Goal: Navigation & Orientation: Understand site structure

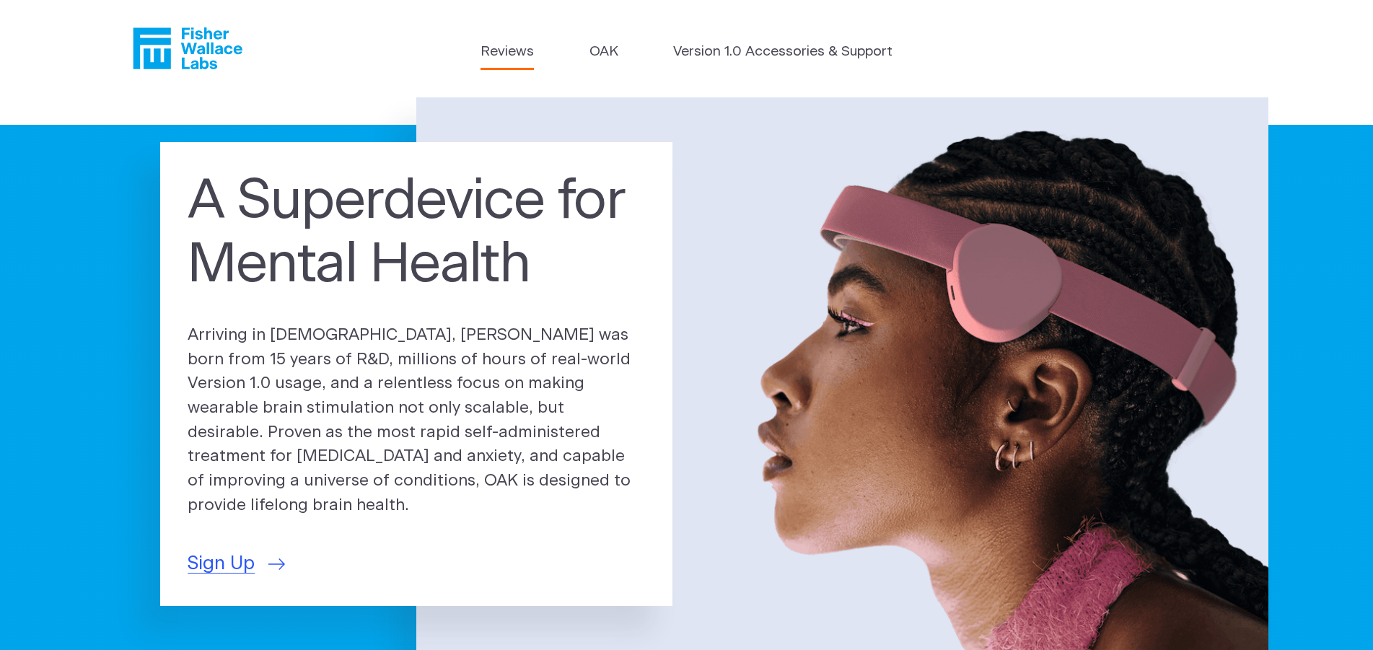
click at [517, 55] on link "Reviews" at bounding box center [506, 52] width 53 height 21
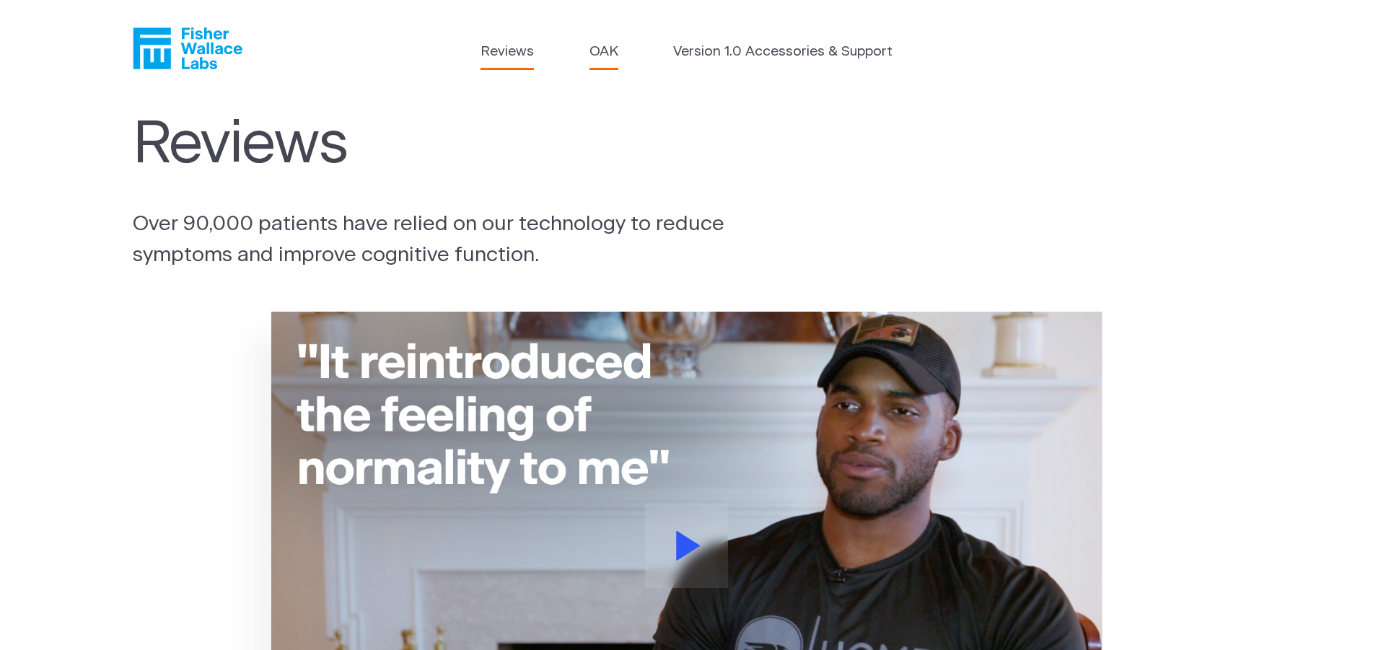
click at [590, 56] on link "OAK" at bounding box center [603, 52] width 29 height 21
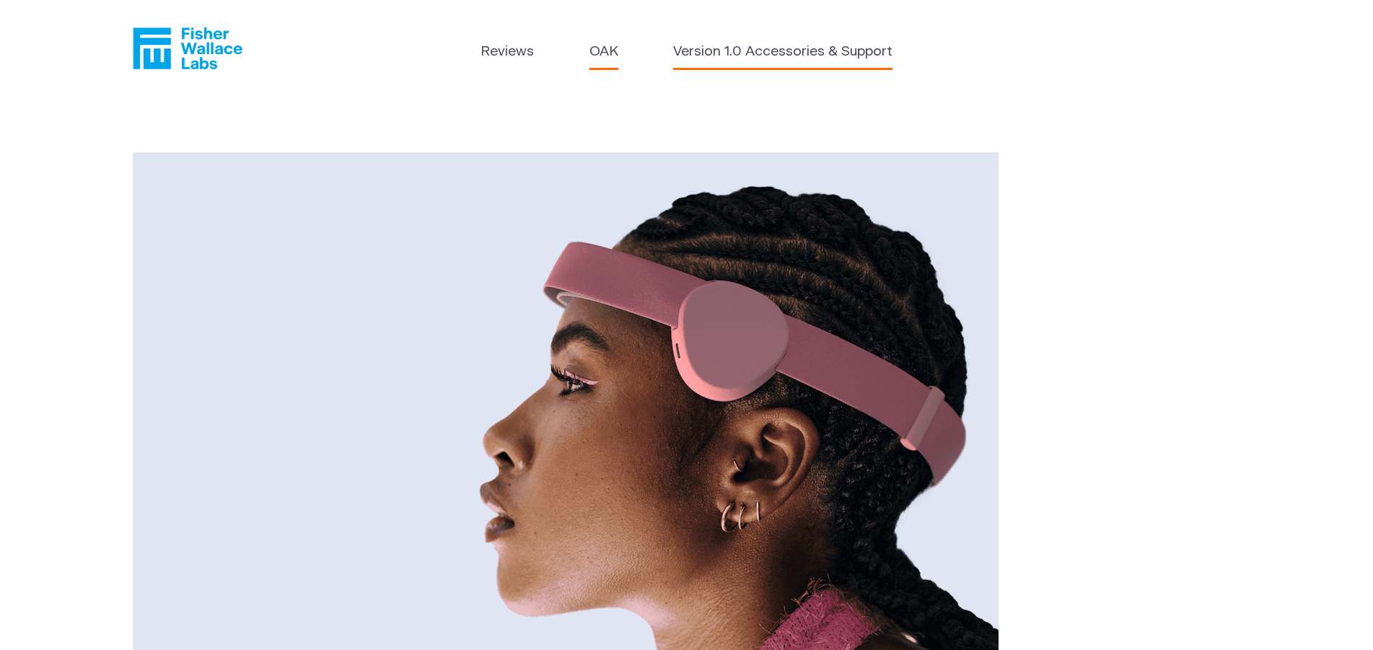
click at [756, 55] on link "Version 1.0 Accessories & Support" at bounding box center [782, 52] width 219 height 21
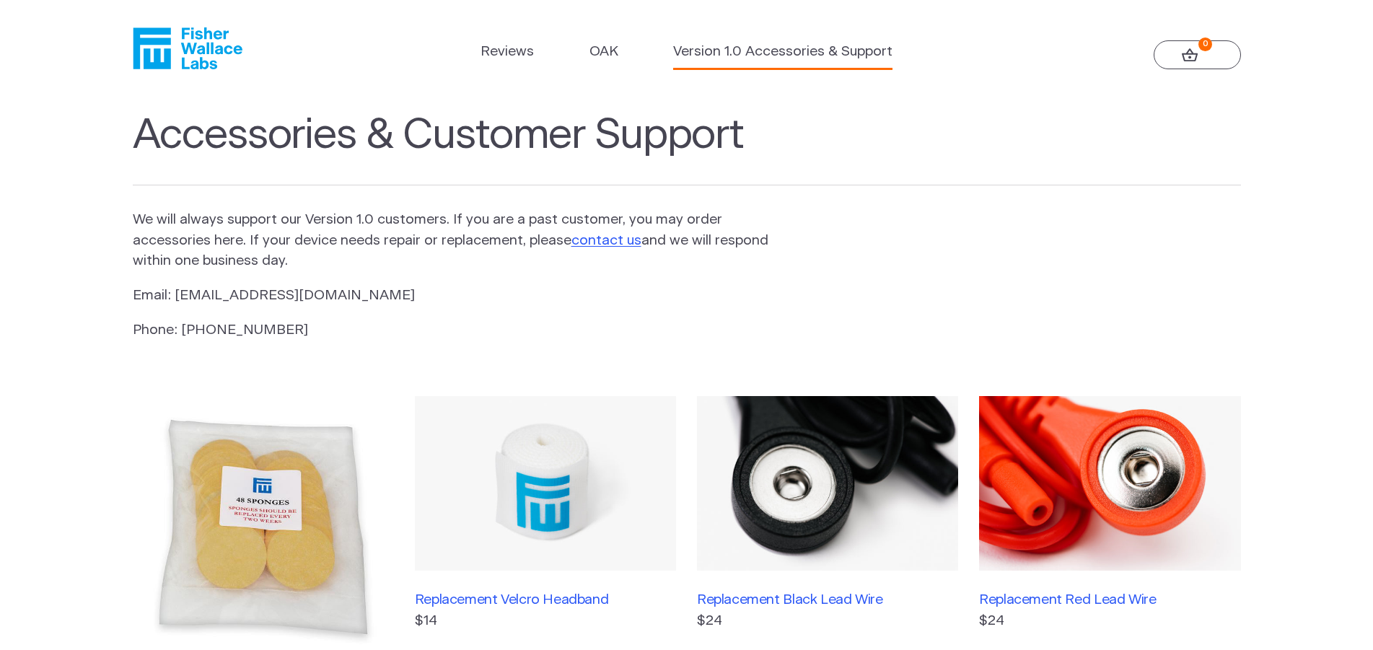
click at [197, 53] on icon "Fisher Wallace" at bounding box center [188, 48] width 110 height 42
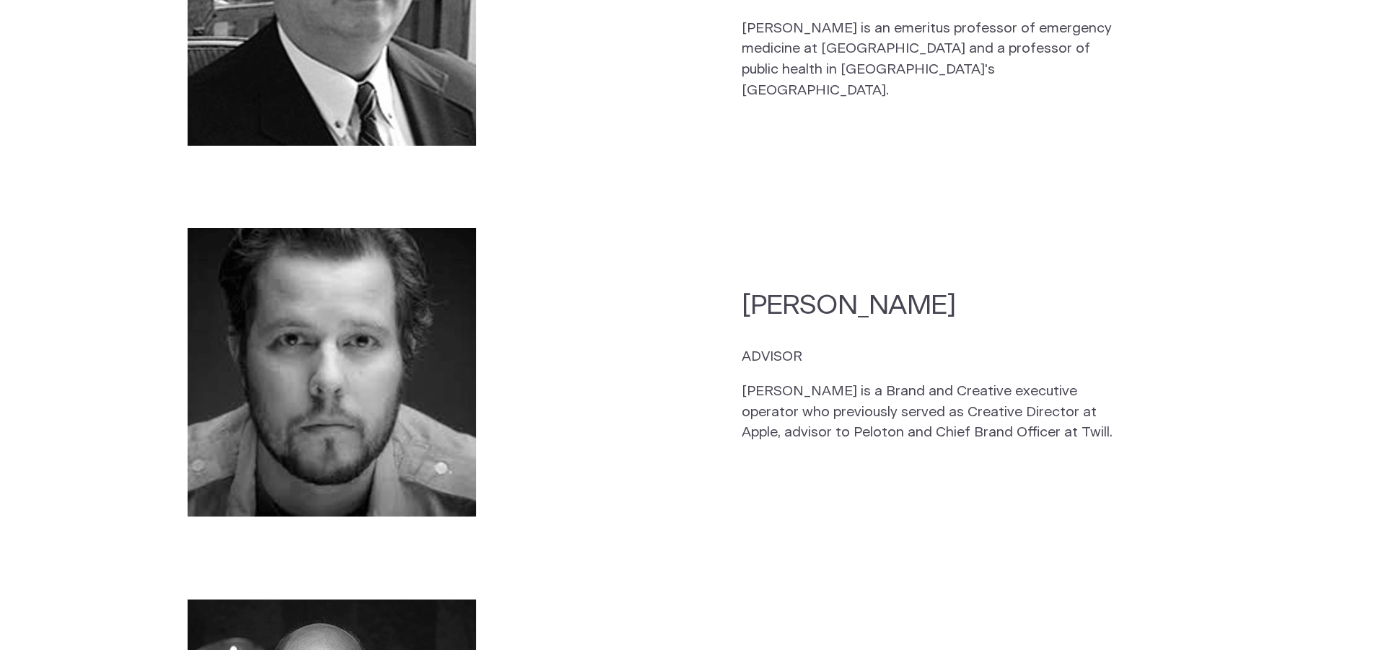
scroll to position [3556, 0]
